Goal: Information Seeking & Learning: Compare options

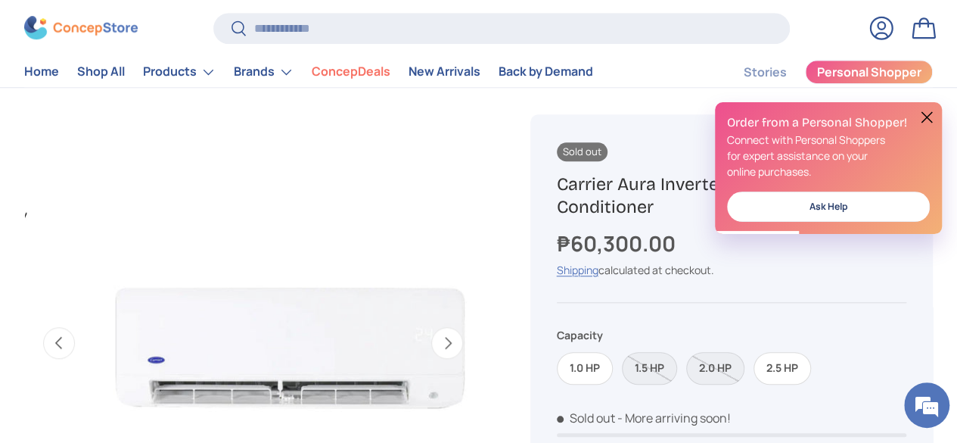
scroll to position [453, 0]
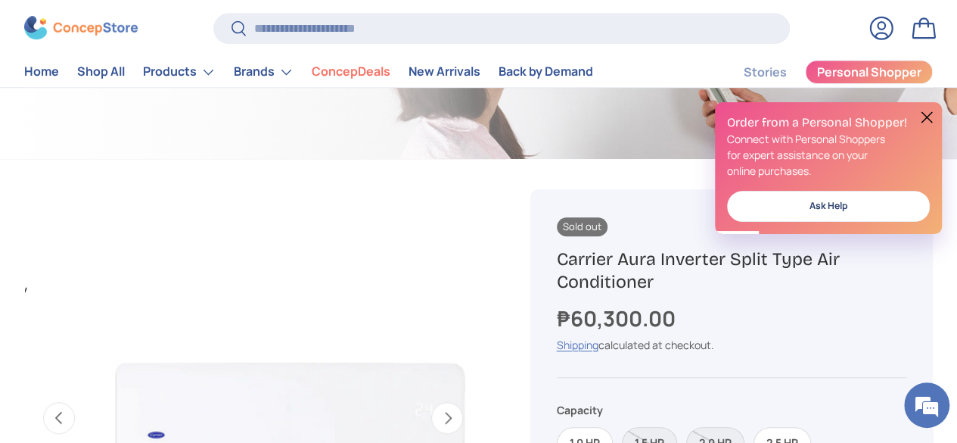
click at [924, 114] on button at bounding box center [927, 117] width 18 height 18
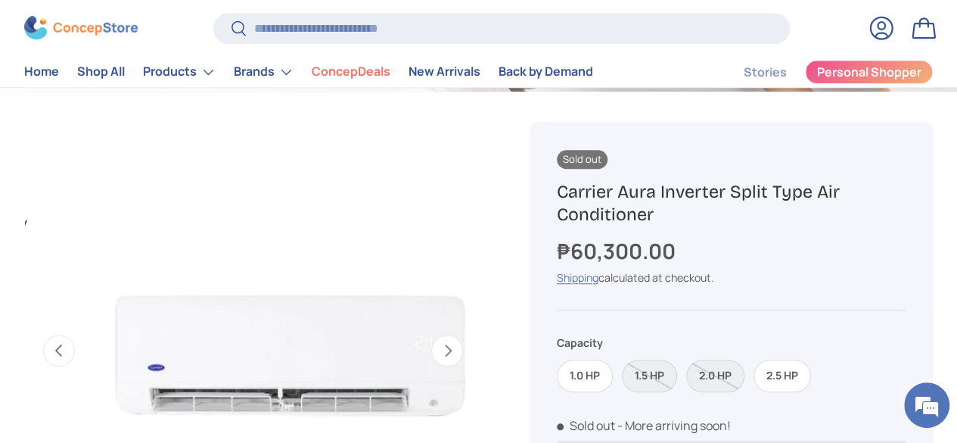
scroll to position [601, 0]
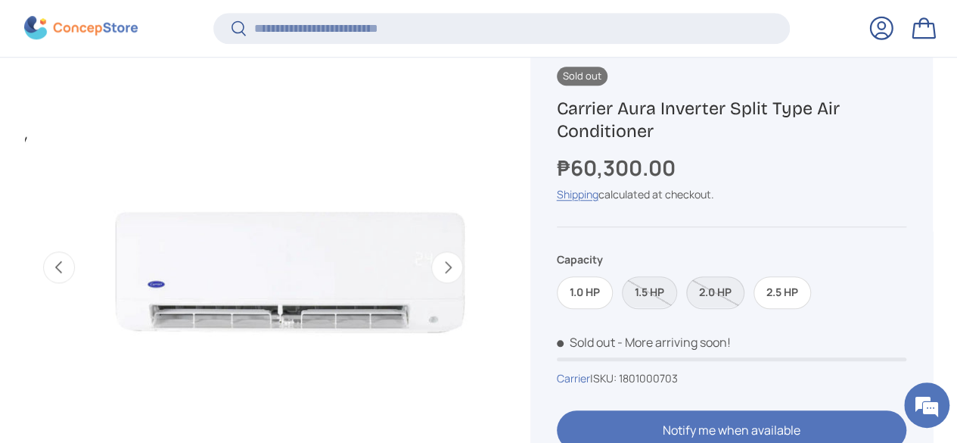
click at [716, 284] on label "2.0 HP" at bounding box center [715, 292] width 58 height 33
click at [662, 291] on label "1.5 HP" at bounding box center [649, 292] width 55 height 33
click at [713, 294] on label "2.0 HP" at bounding box center [715, 292] width 58 height 33
click at [654, 291] on label "1.5 HP" at bounding box center [649, 292] width 55 height 33
click at [595, 293] on label "1.0 HP" at bounding box center [585, 292] width 56 height 33
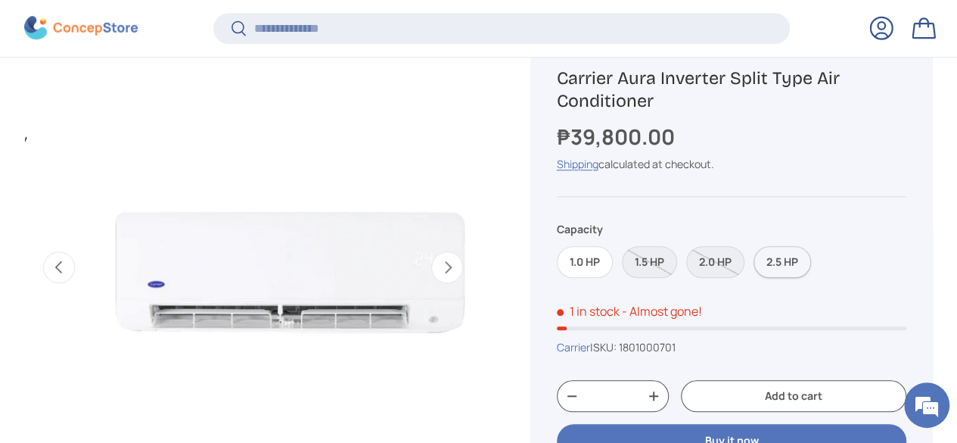
click at [775, 261] on label "2.5 HP" at bounding box center [781, 262] width 57 height 33
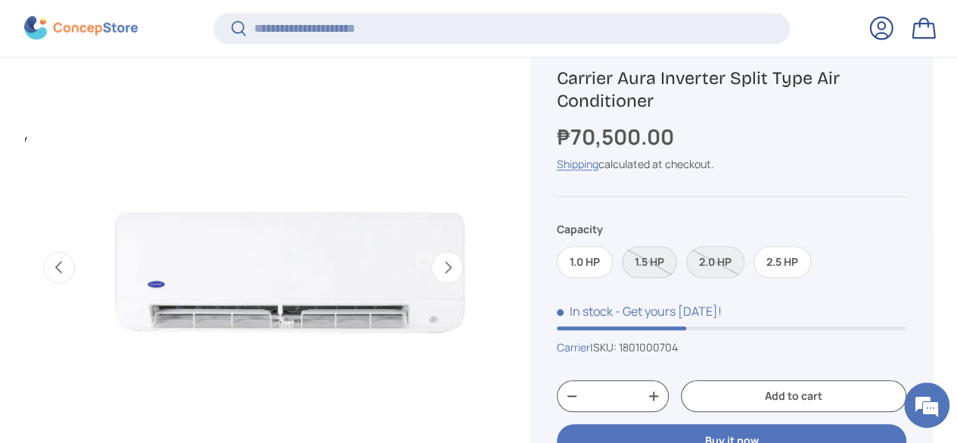
click at [658, 253] on label "1.5 HP" at bounding box center [649, 262] width 55 height 33
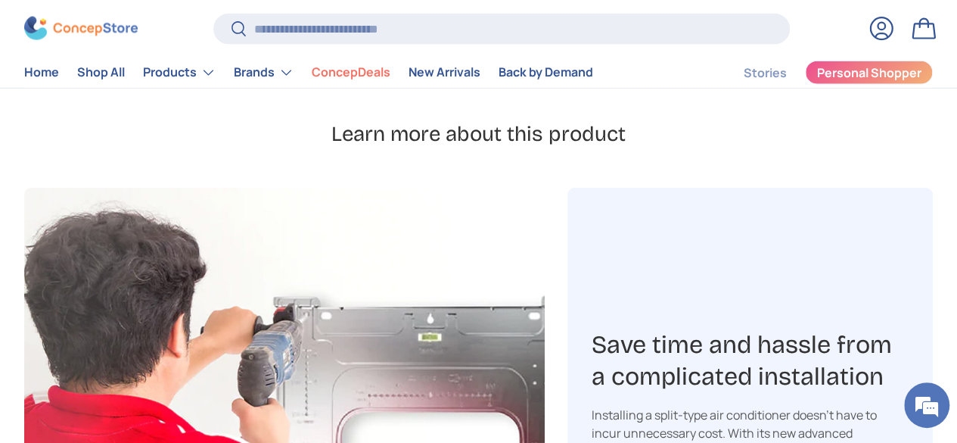
scroll to position [1210, 0]
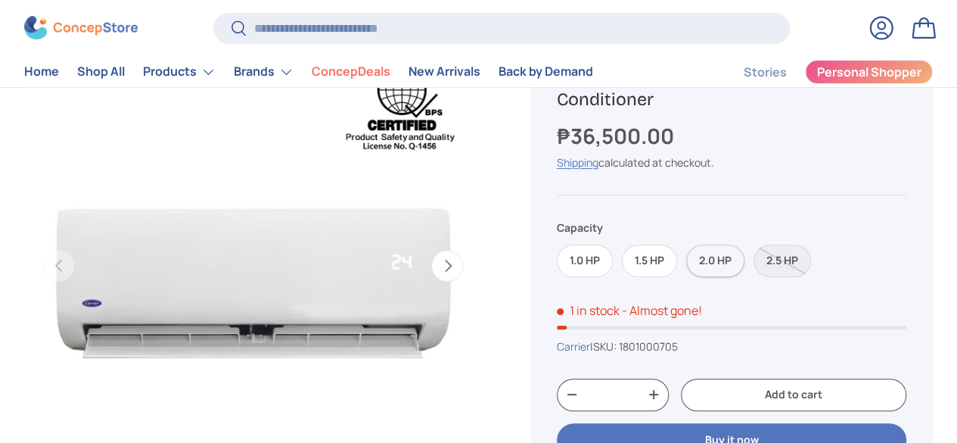
scroll to position [151, 0]
click at [731, 266] on label "2.0 HP" at bounding box center [715, 260] width 58 height 33
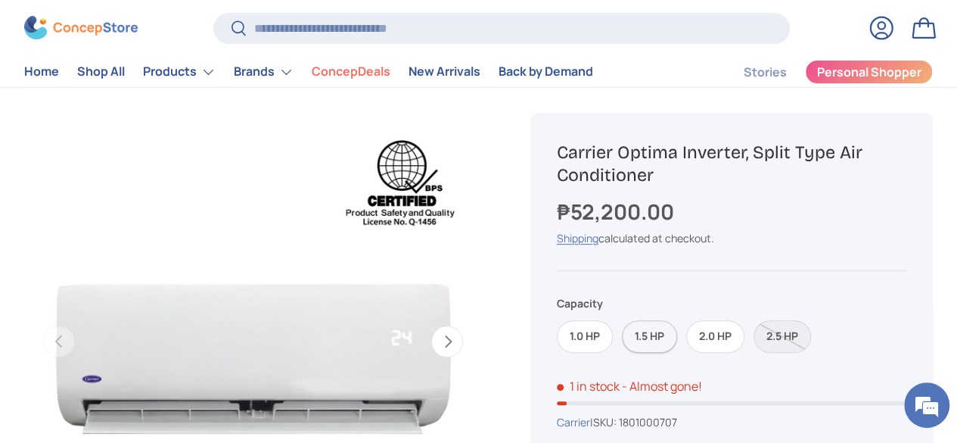
click at [669, 341] on label "1.5 HP" at bounding box center [649, 336] width 55 height 33
click at [731, 334] on label "2.0 HP" at bounding box center [715, 336] width 58 height 33
click at [794, 334] on label "2.5 HP" at bounding box center [781, 336] width 57 height 33
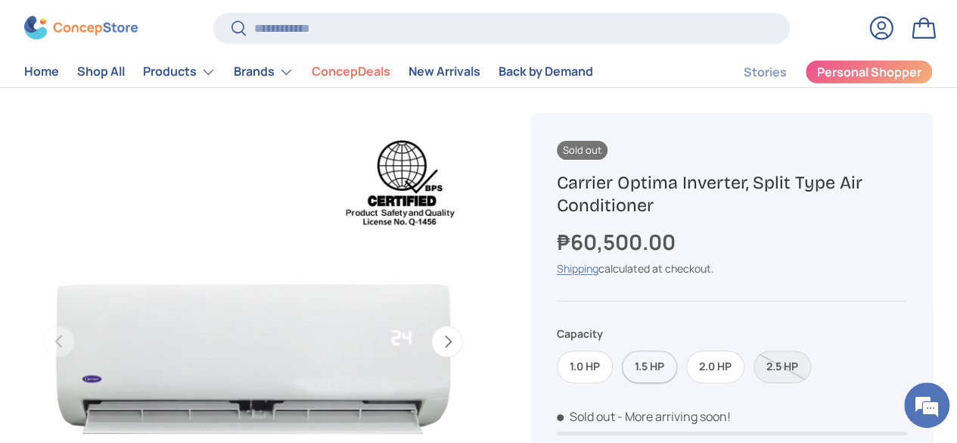
click at [658, 380] on label "1.5 HP" at bounding box center [649, 366] width 55 height 33
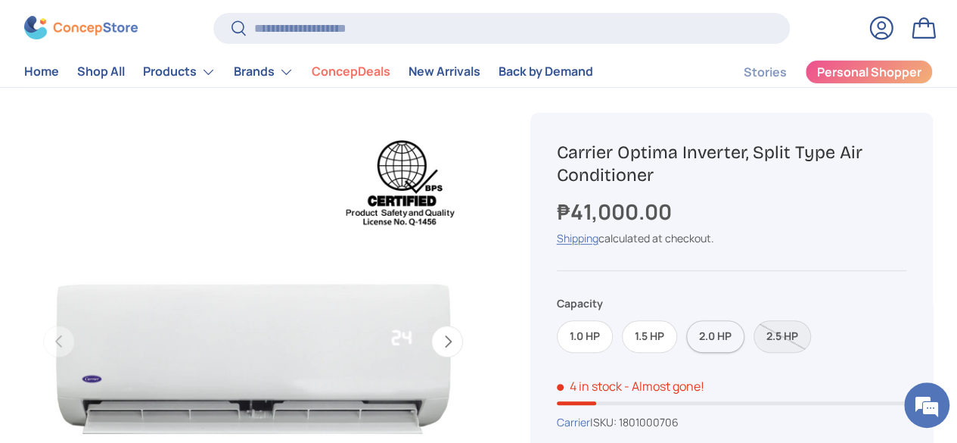
click at [713, 348] on label "2.0 HP" at bounding box center [715, 336] width 58 height 33
